Goal: Find specific page/section: Find specific page/section

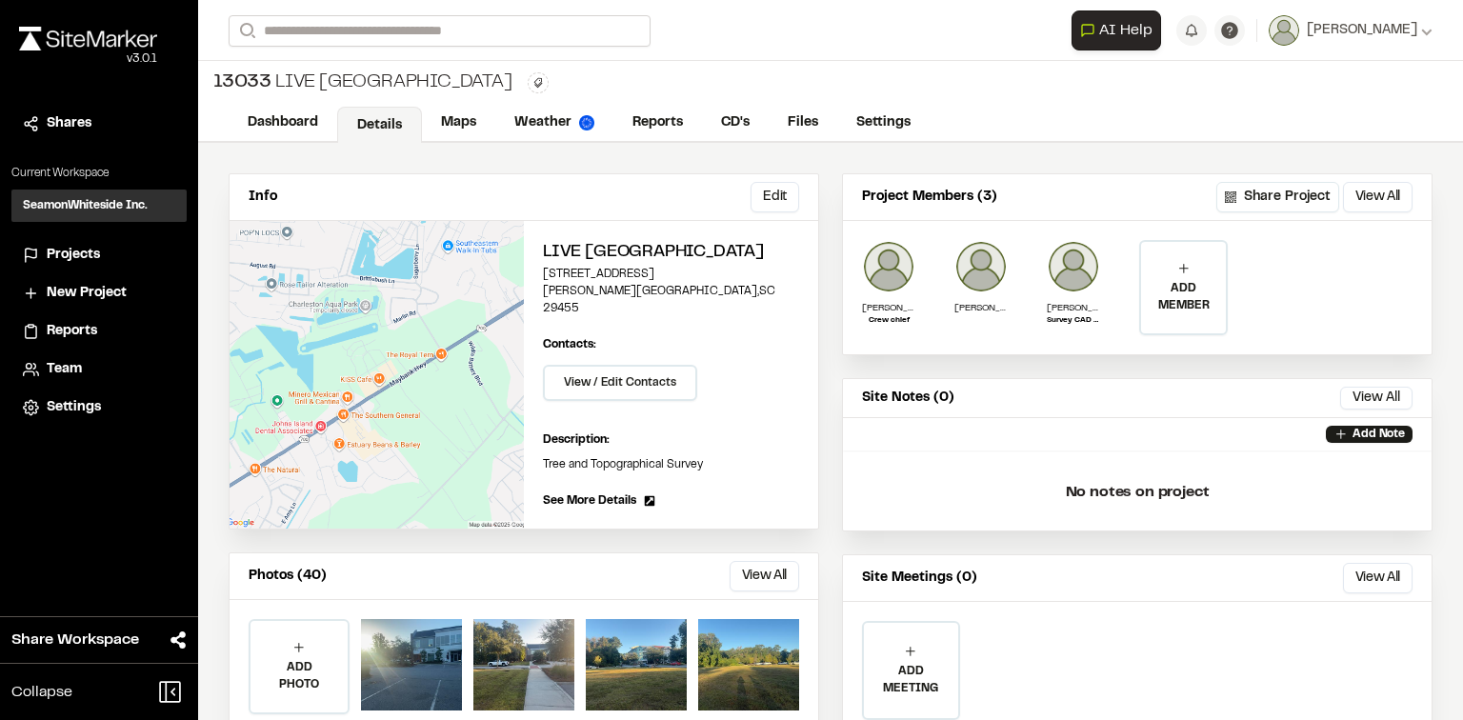
scroll to position [127, 0]
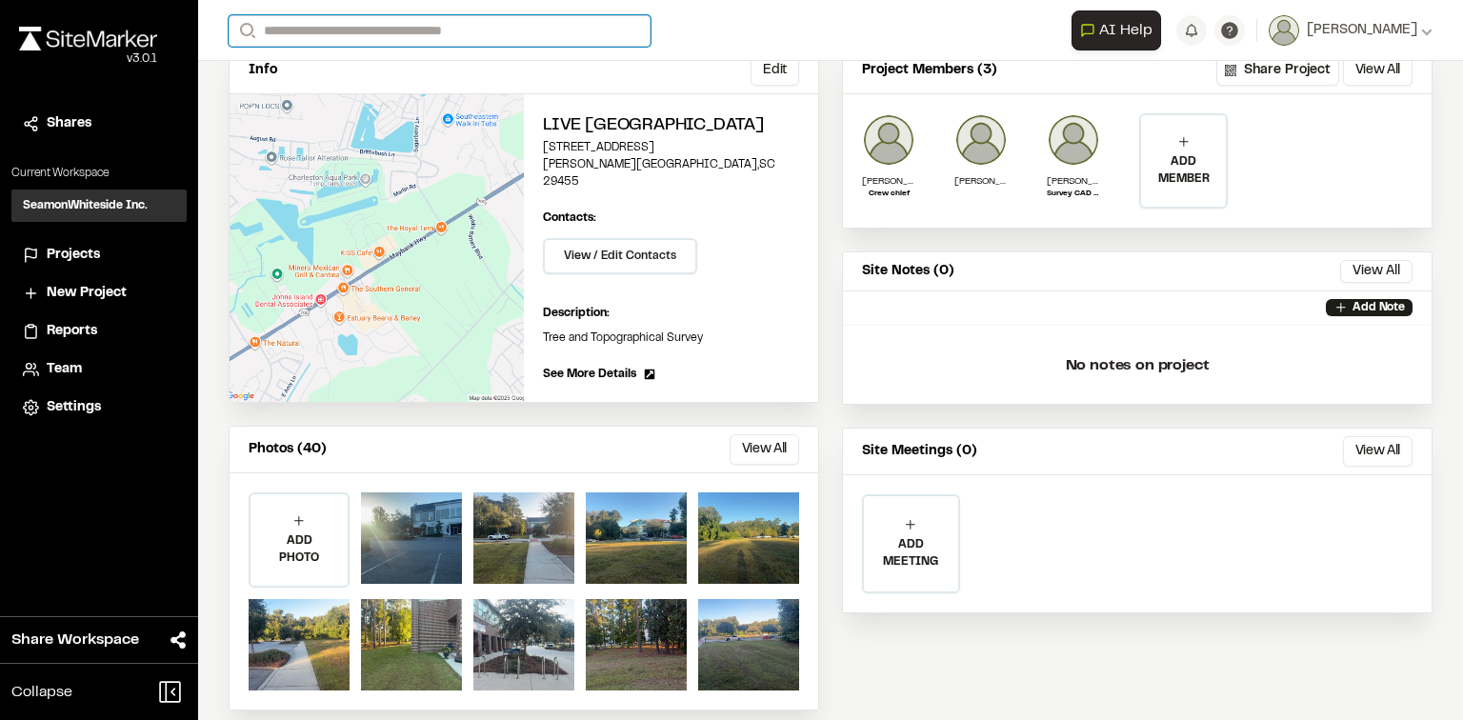
click at [397, 23] on input "Search" at bounding box center [440, 30] width 422 height 31
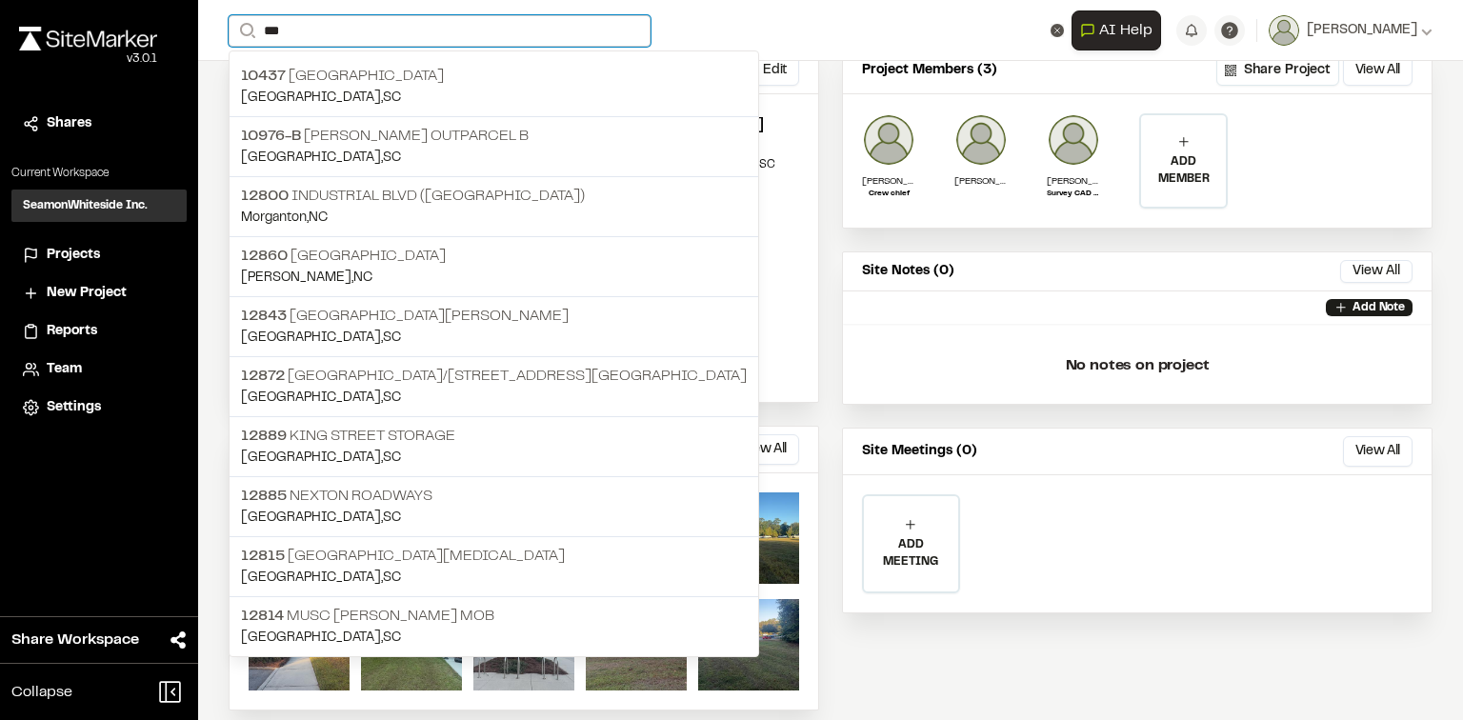
click at [324, 31] on input "***" at bounding box center [440, 30] width 422 height 31
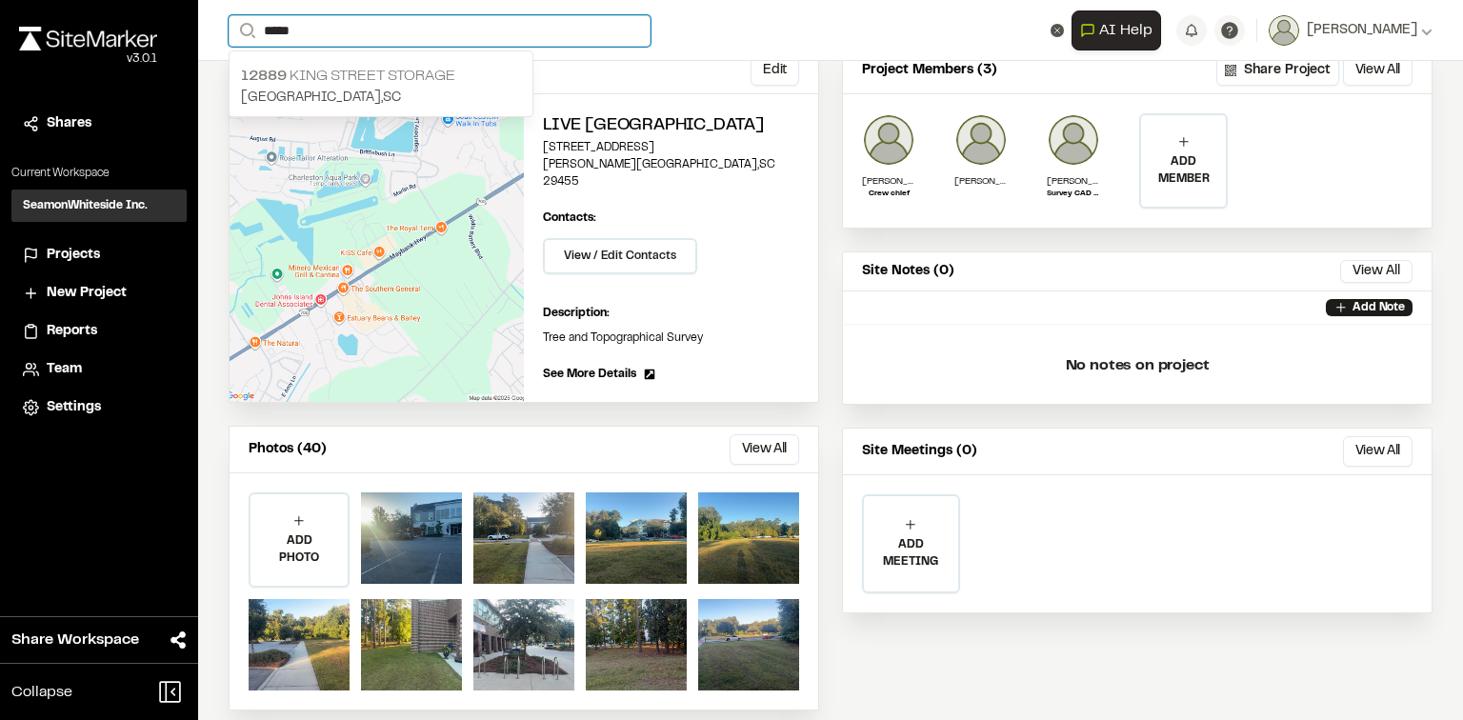
type input "*****"
click at [346, 95] on p "[GEOGRAPHIC_DATA] , [GEOGRAPHIC_DATA]" at bounding box center [381, 98] width 280 height 21
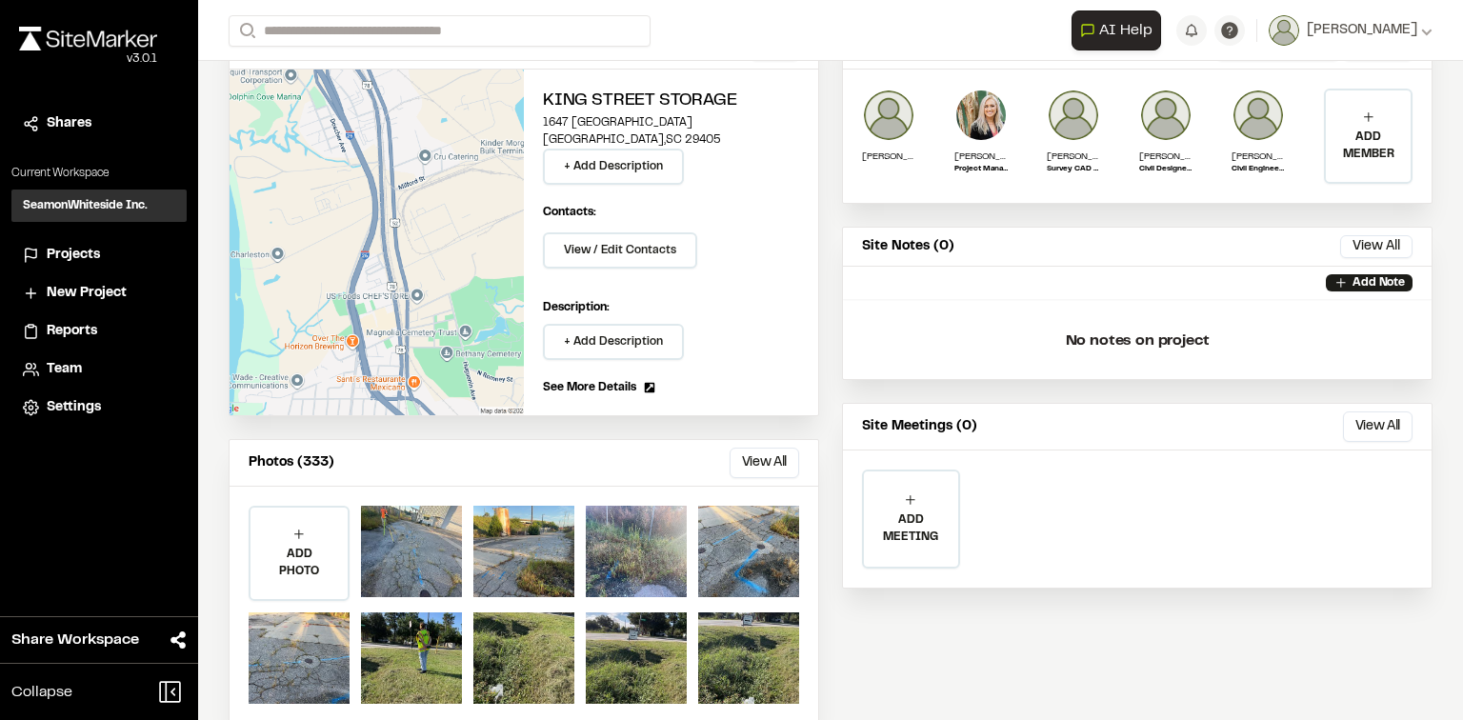
scroll to position [180, 0]
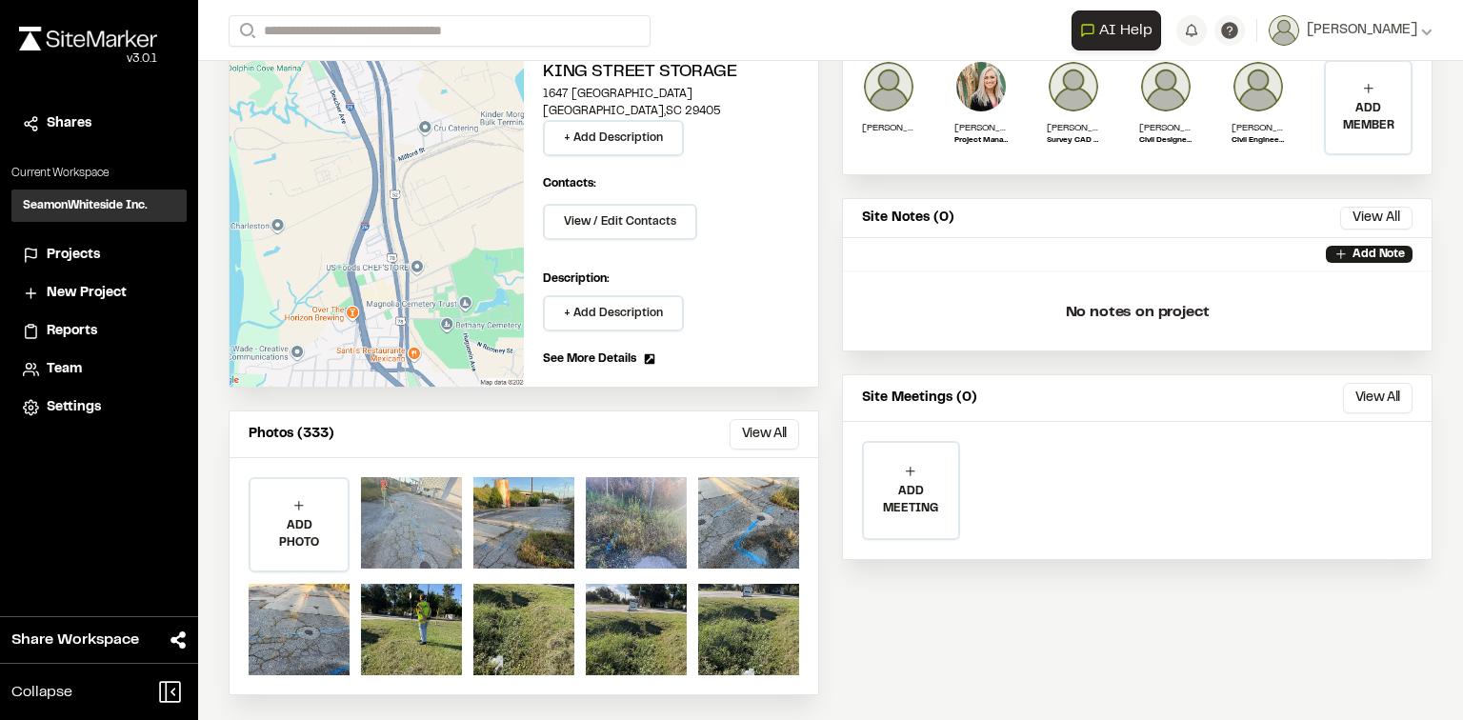
click at [435, 497] on div at bounding box center [411, 522] width 101 height 91
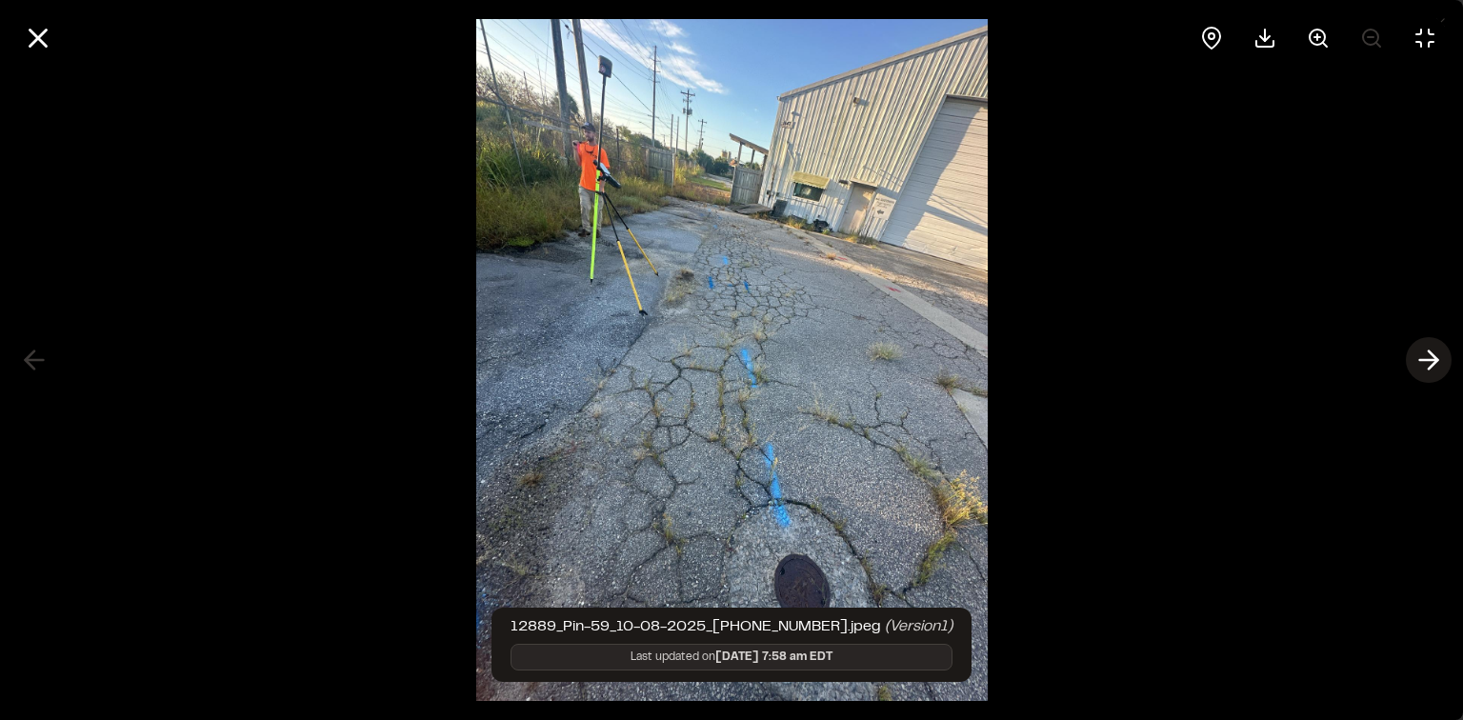
click at [1424, 366] on icon at bounding box center [1428, 360] width 30 height 32
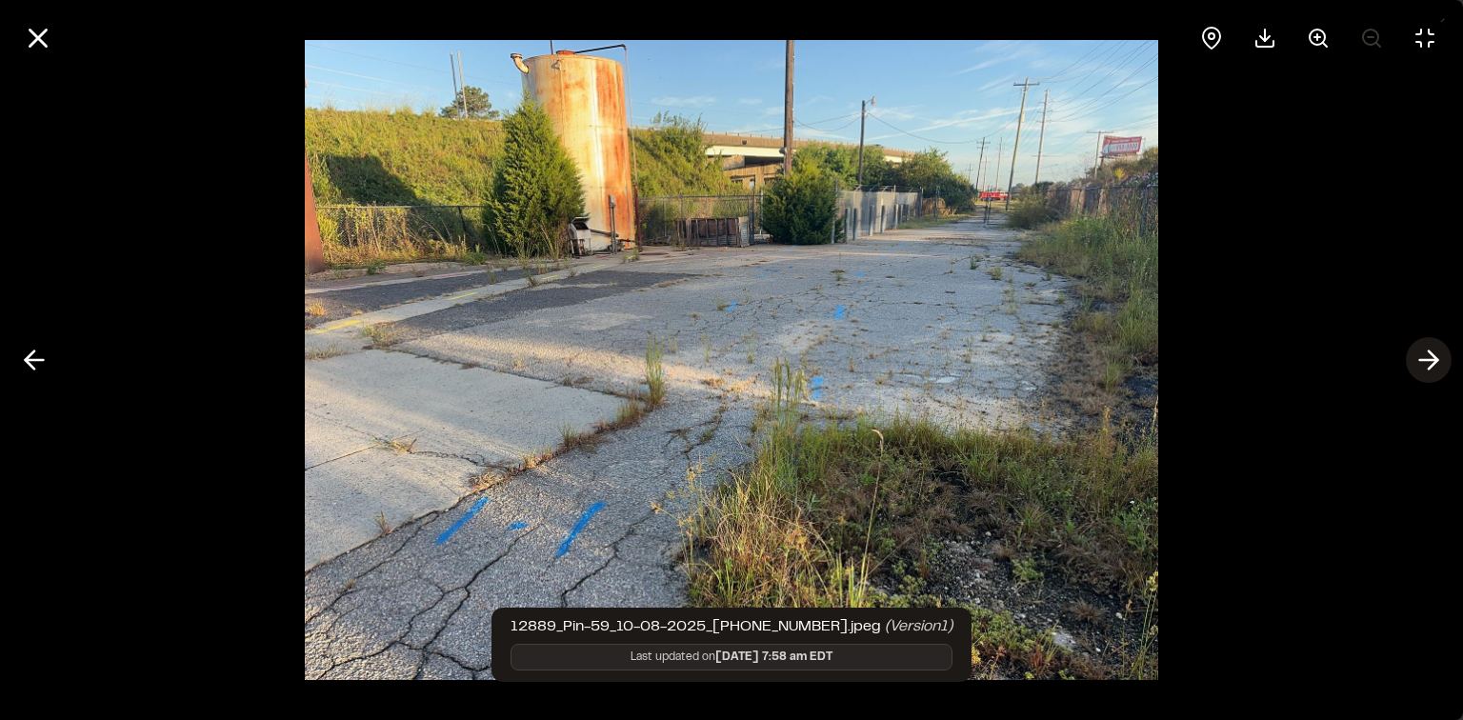
click at [1424, 366] on icon at bounding box center [1428, 360] width 30 height 32
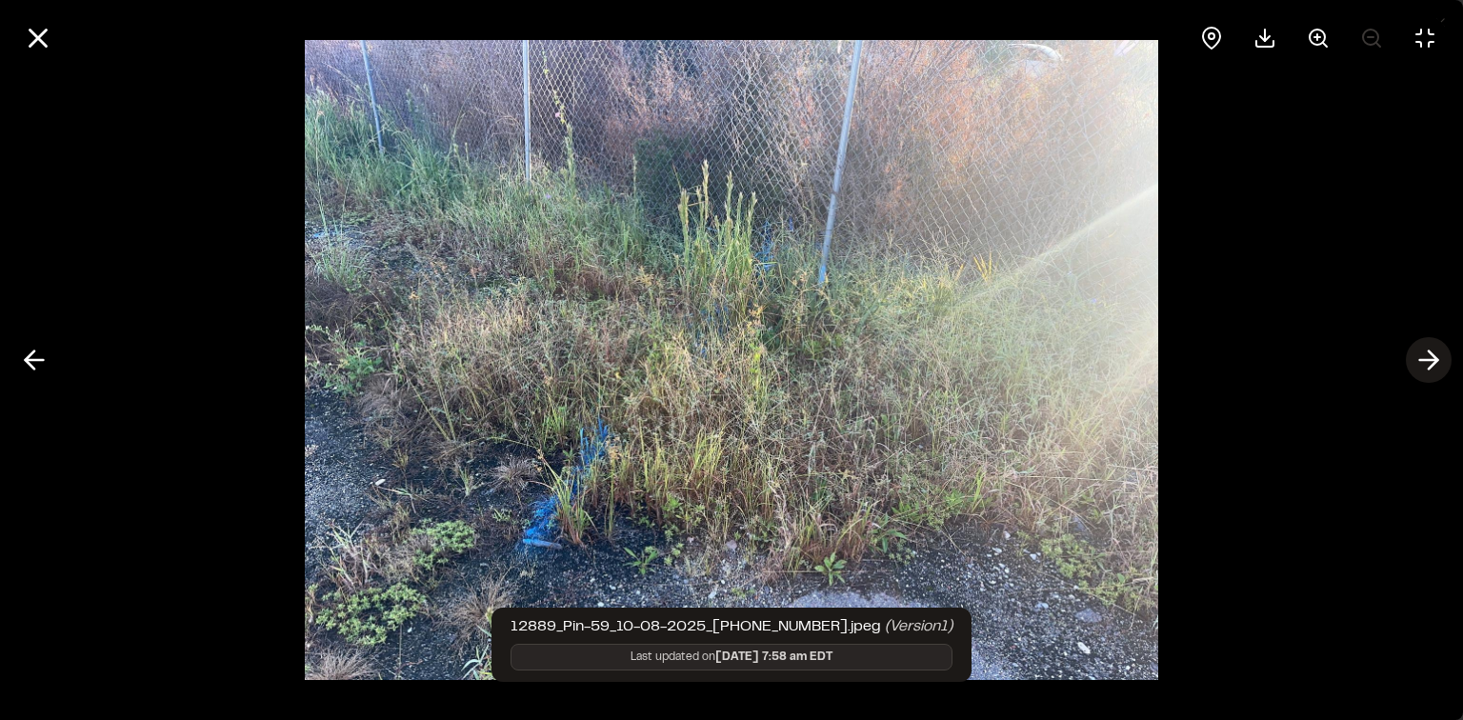
click at [1424, 366] on icon at bounding box center [1428, 360] width 30 height 32
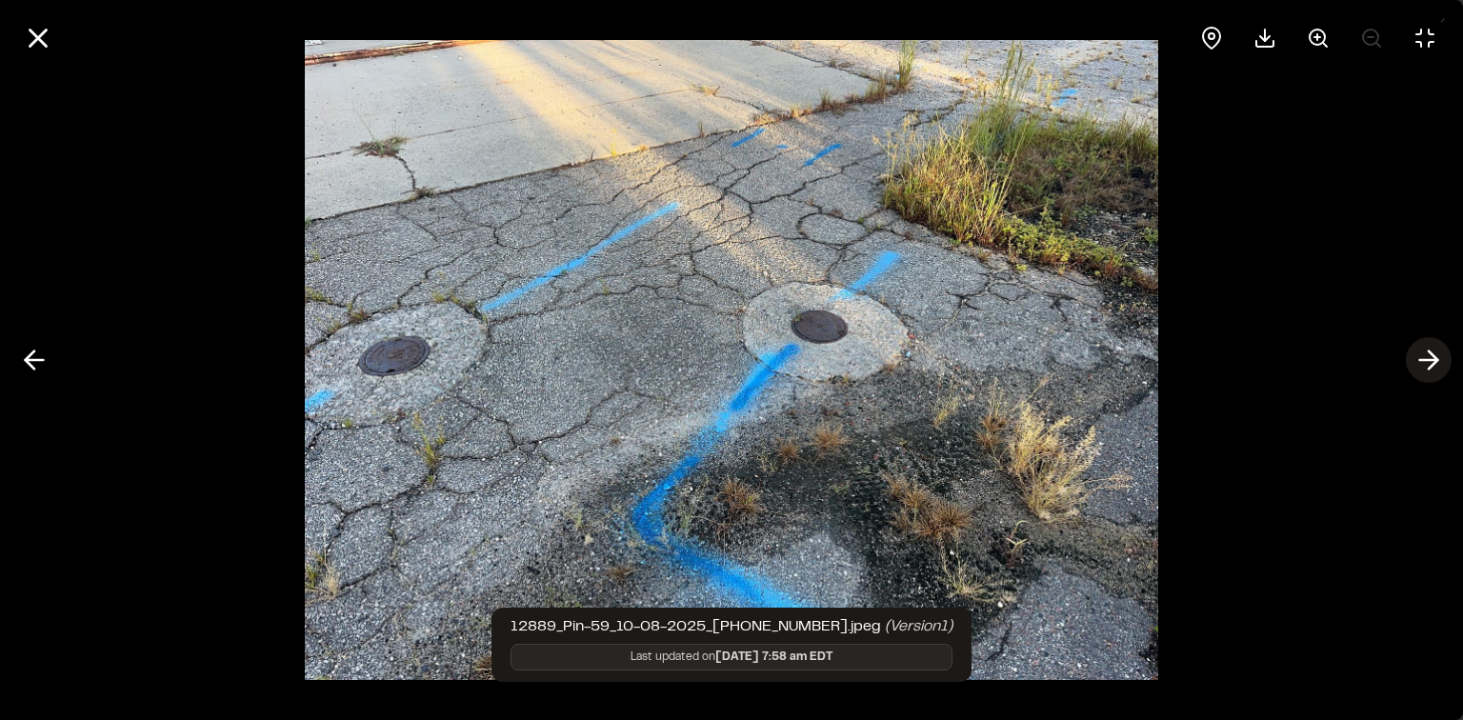
click at [1424, 366] on icon at bounding box center [1428, 360] width 30 height 32
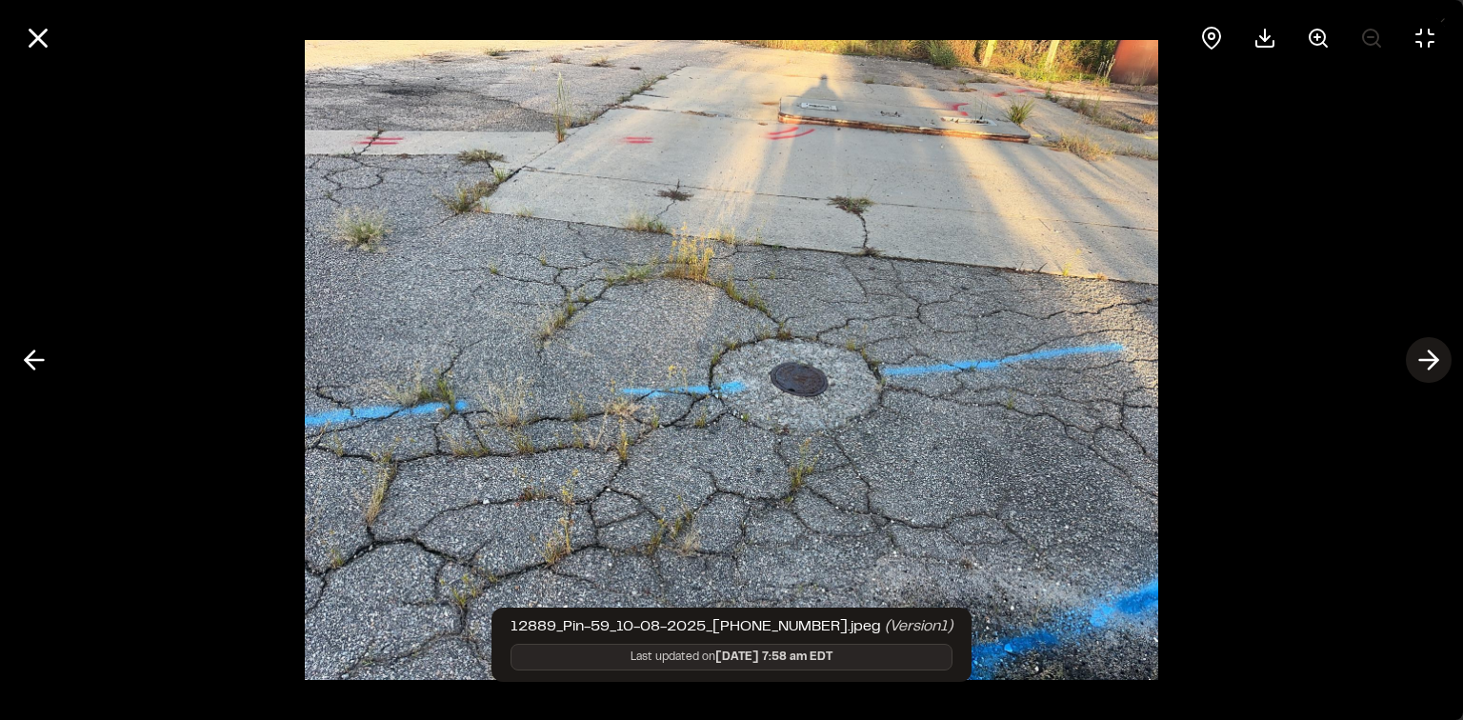
click at [1424, 366] on icon at bounding box center [1428, 360] width 30 height 32
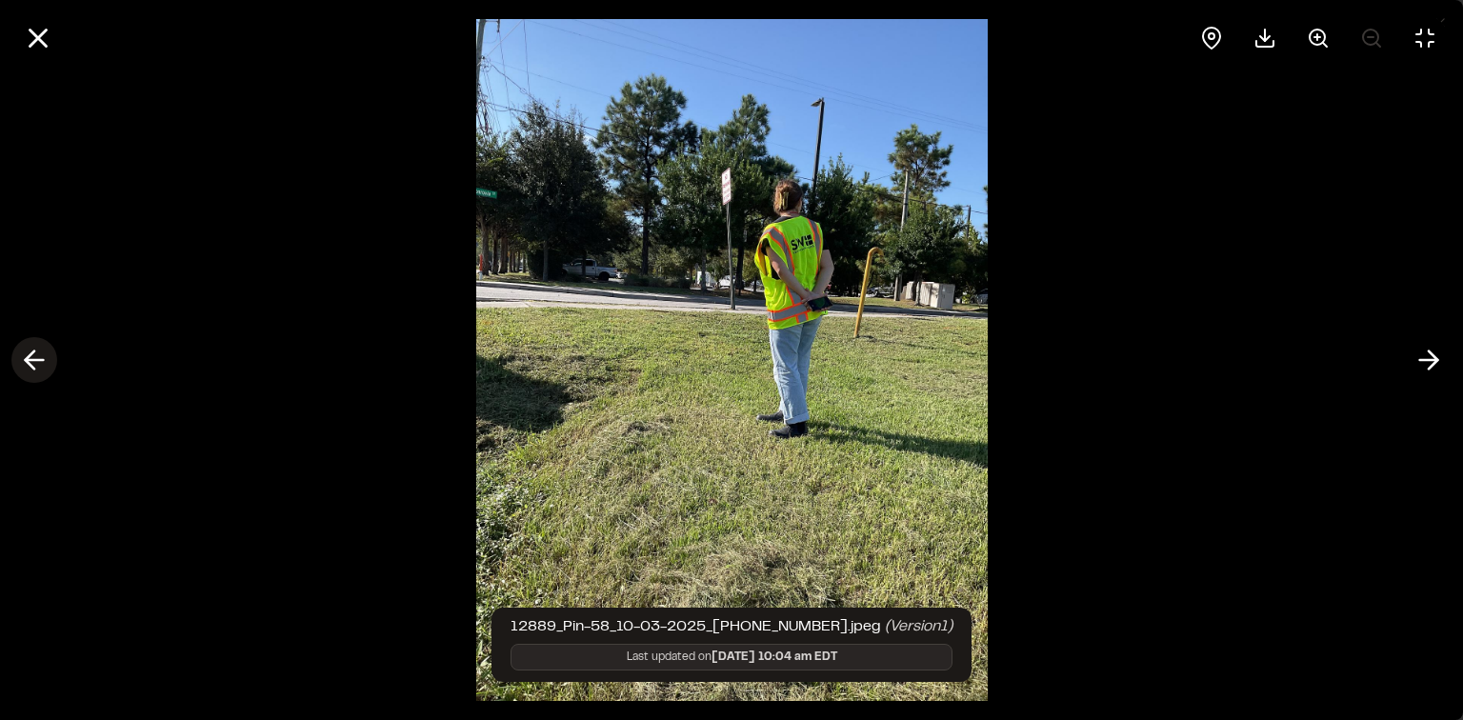
click at [38, 350] on icon at bounding box center [34, 360] width 30 height 32
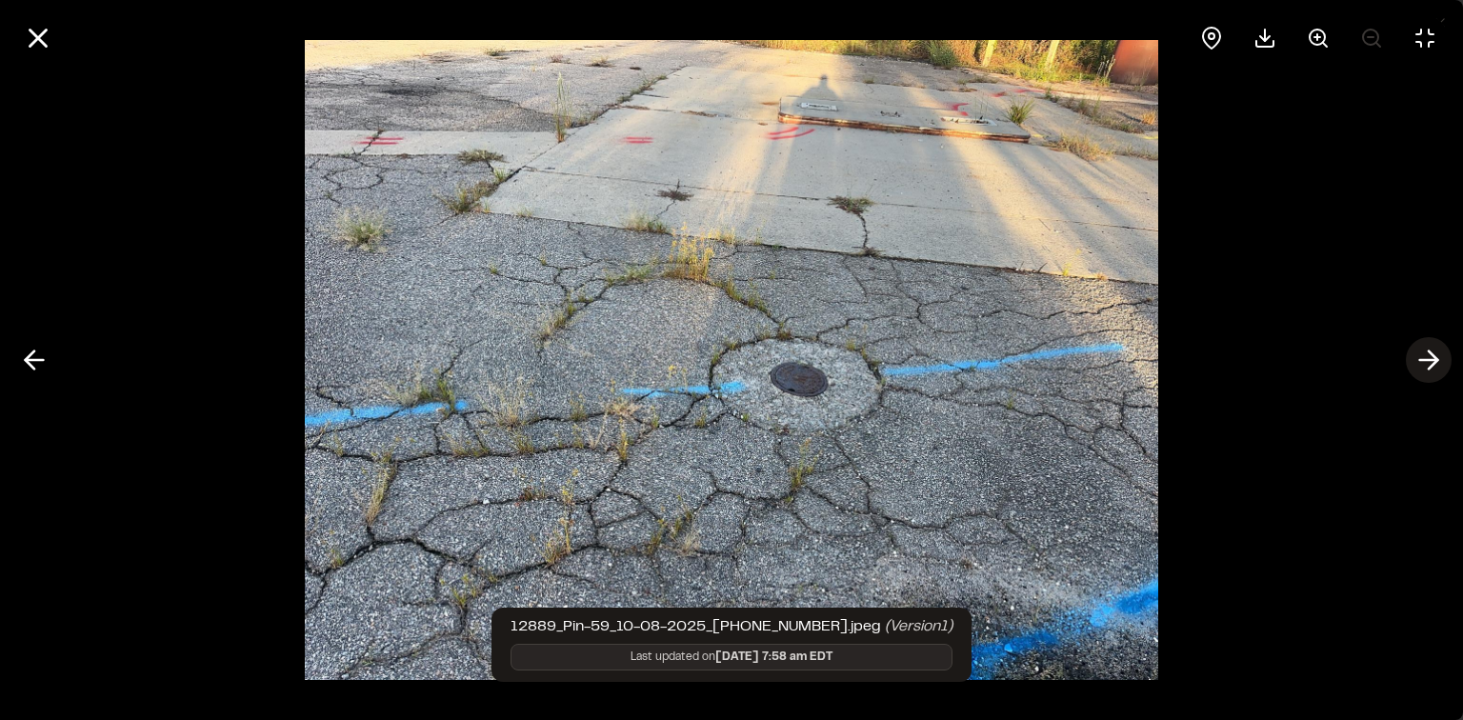
click at [1432, 366] on polyline at bounding box center [1432, 360] width 9 height 18
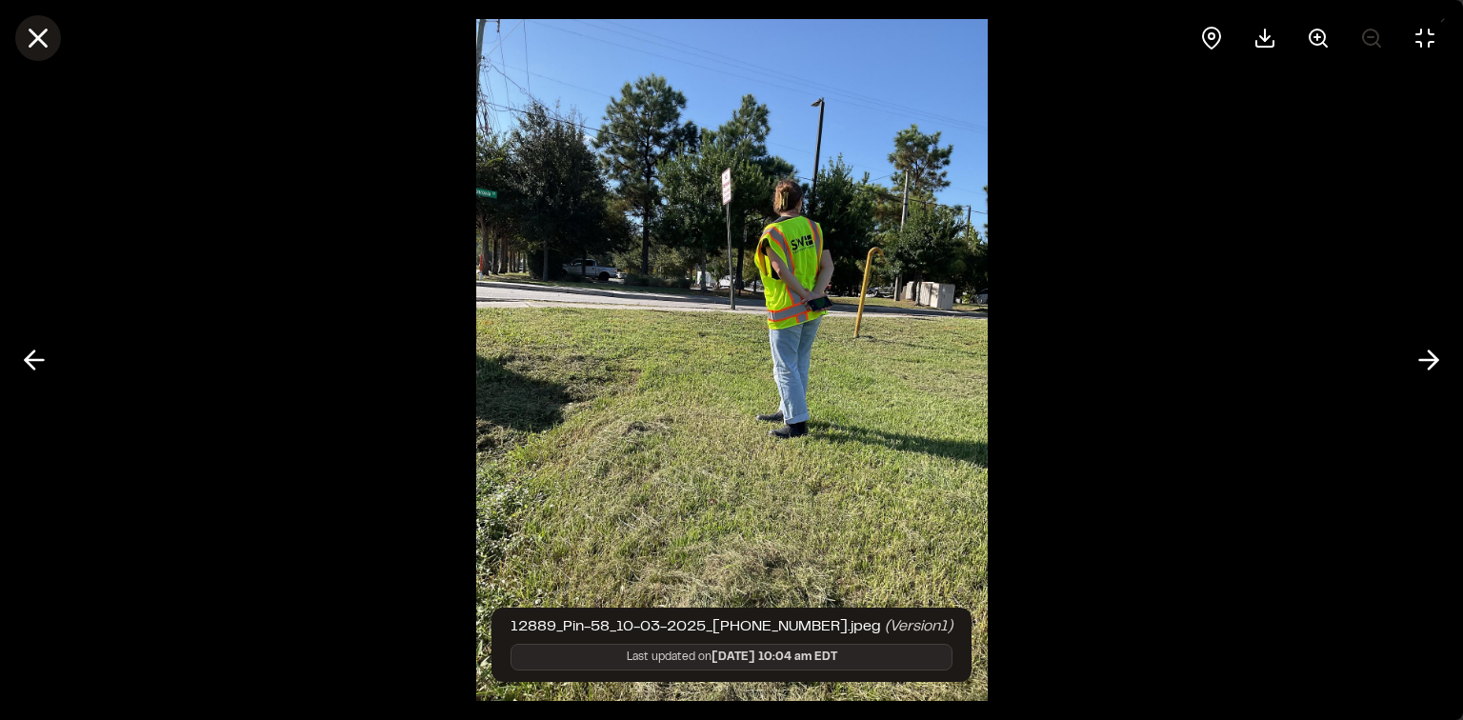
click at [31, 54] on button at bounding box center [38, 38] width 46 height 46
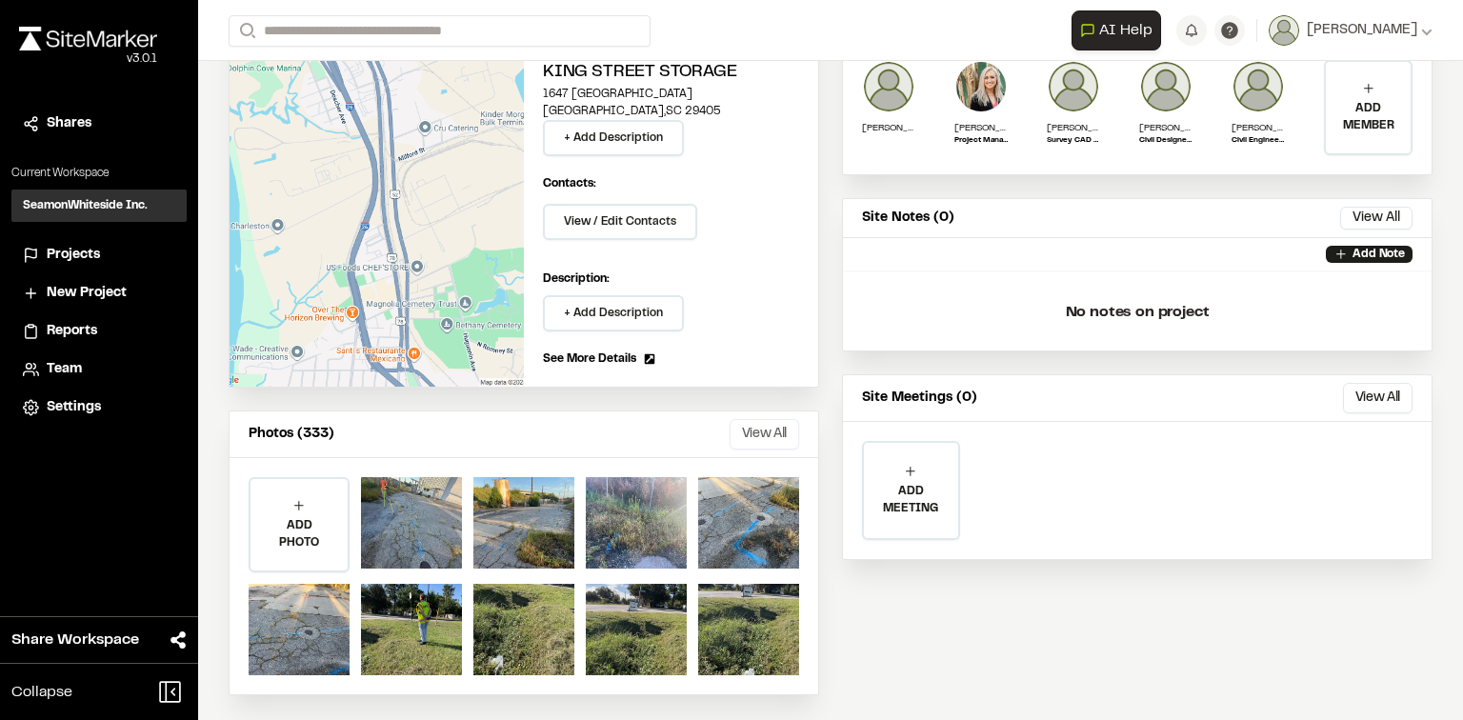
click at [748, 440] on button "View All" at bounding box center [764, 434] width 70 height 30
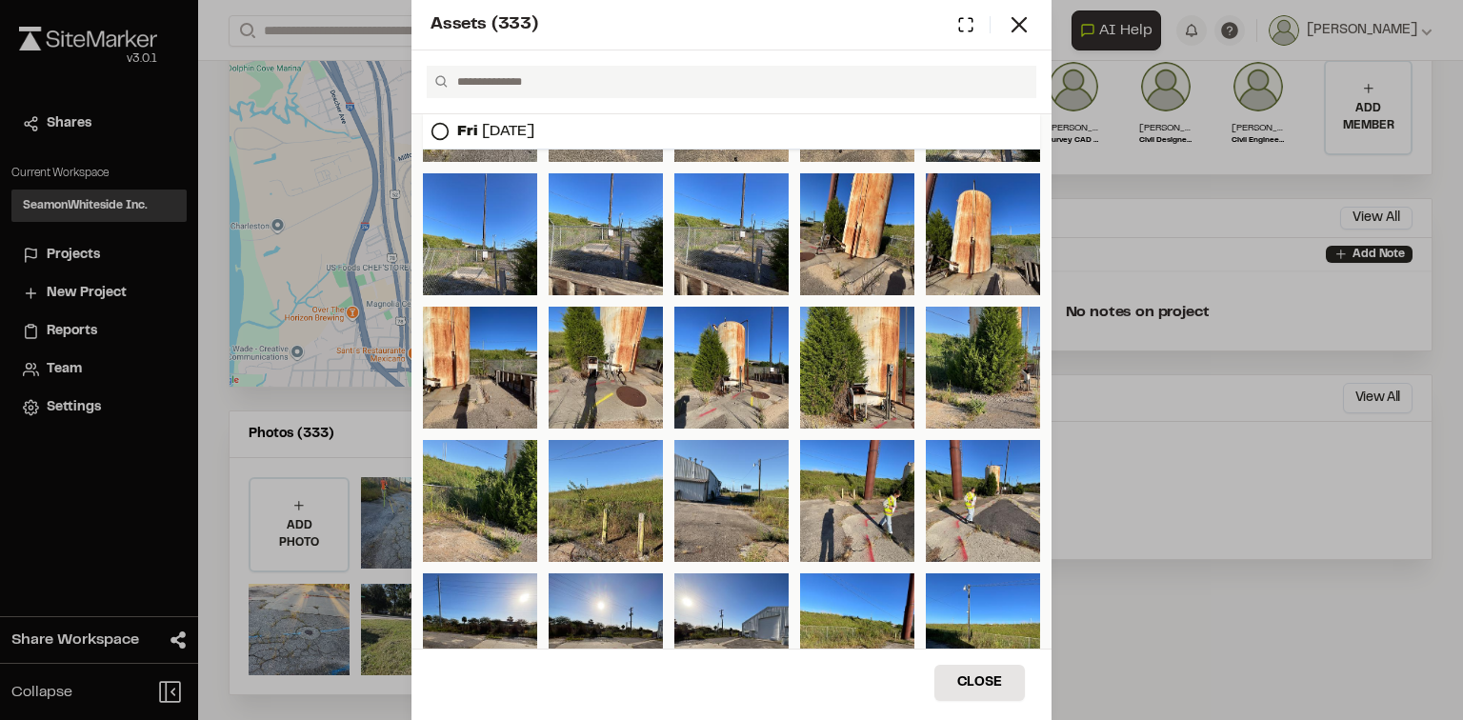
scroll to position [5352, 0]
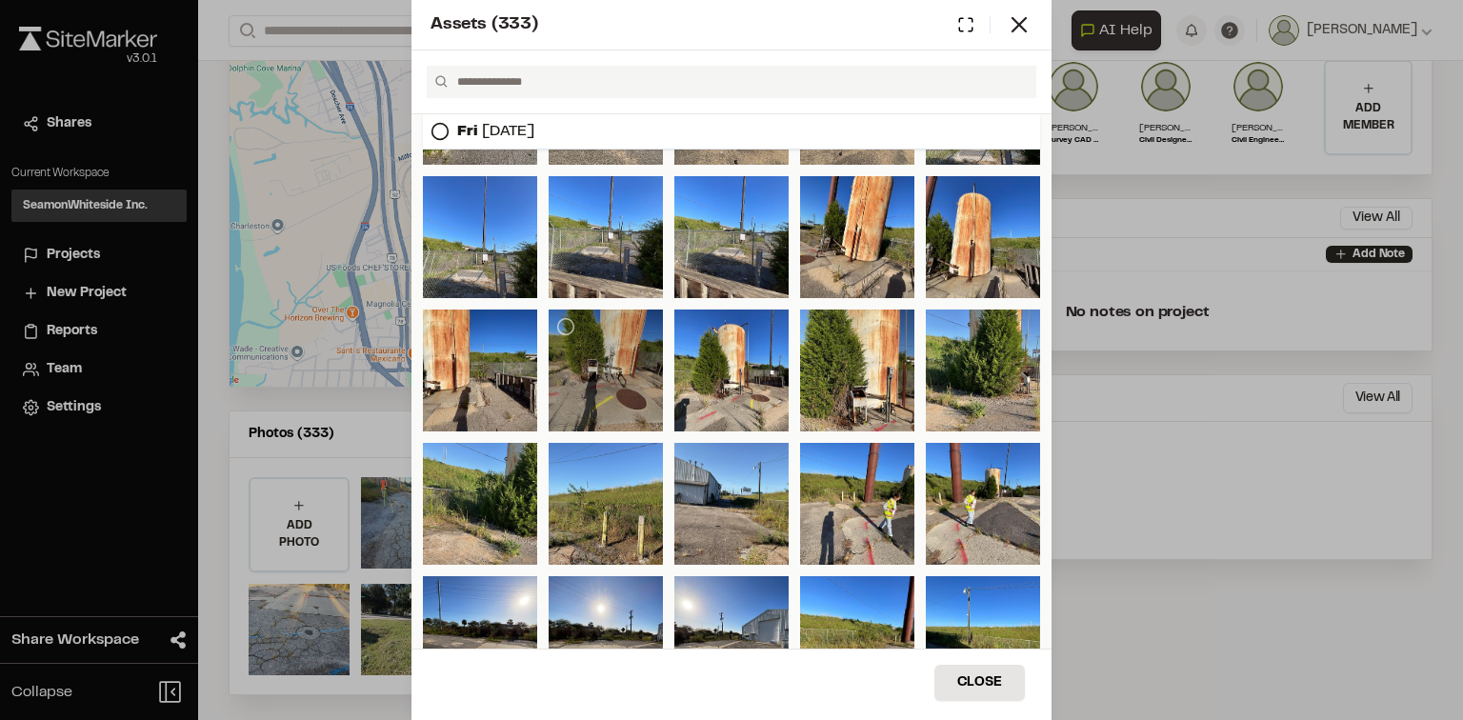
click at [625, 361] on div at bounding box center [605, 370] width 114 height 122
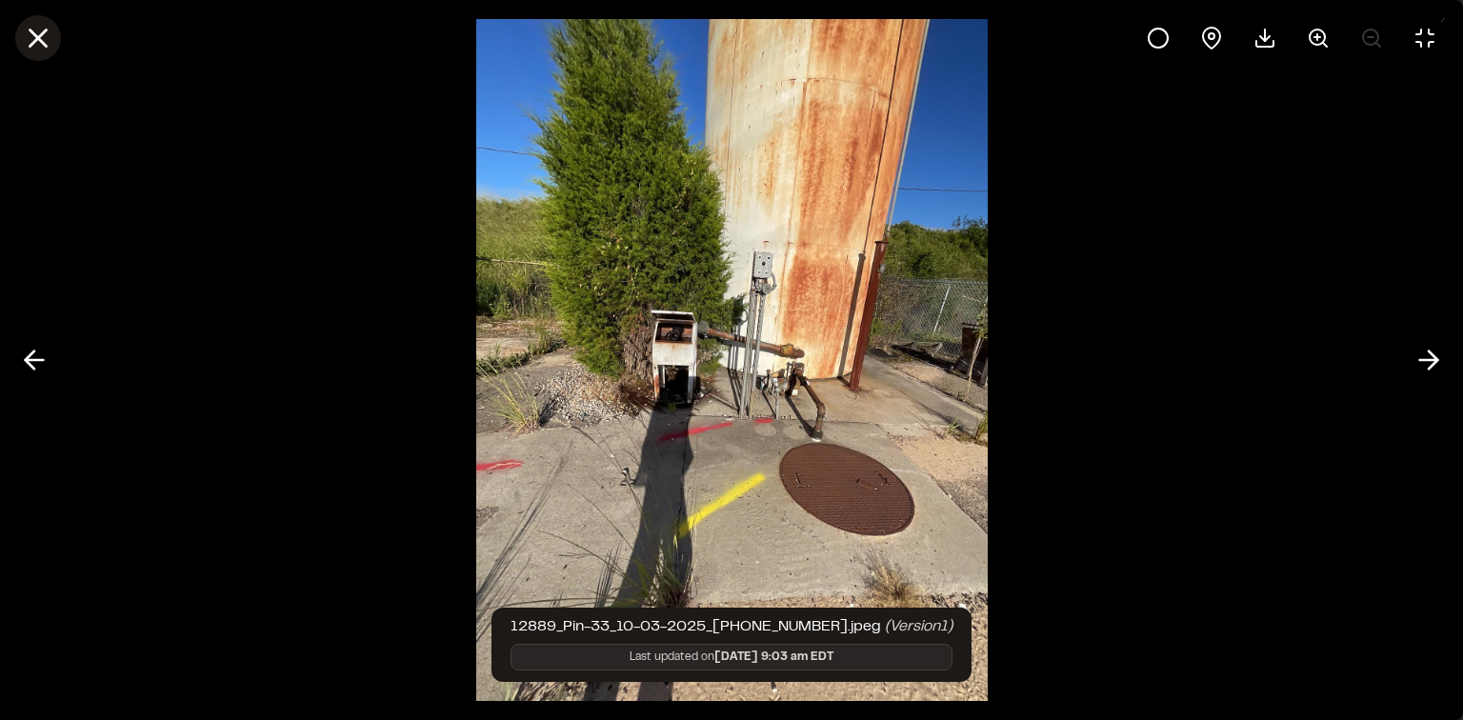
click at [50, 30] on icon at bounding box center [38, 38] width 32 height 32
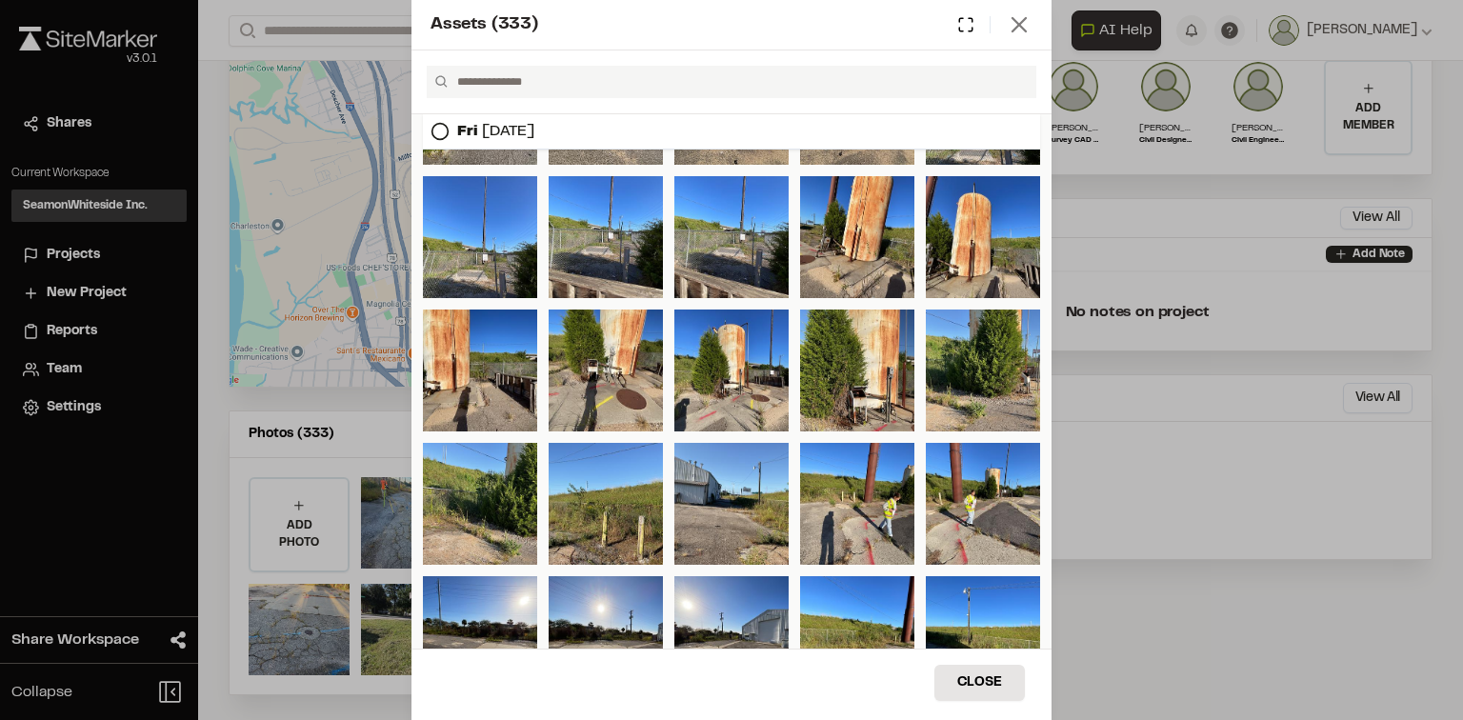
click at [1028, 16] on icon at bounding box center [1019, 24] width 27 height 27
